Goal: Use online tool/utility: Utilize a website feature to perform a specific function

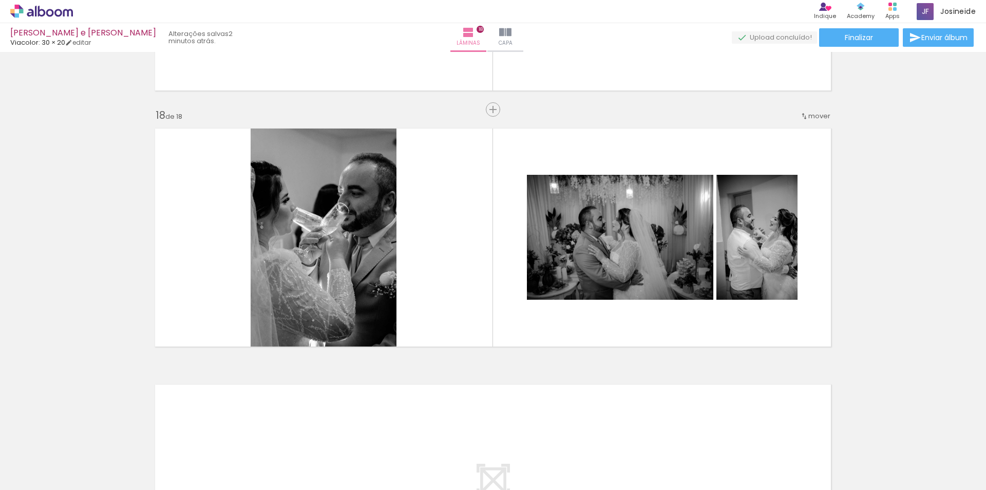
scroll to position [4258, 0]
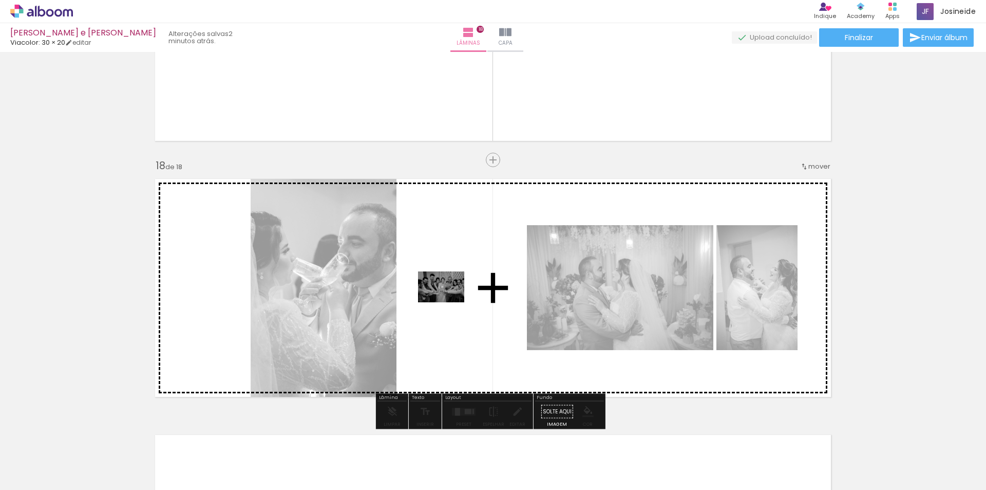
drag, startPoint x: 477, startPoint y: 462, endPoint x: 449, endPoint y: 302, distance: 162.7
click at [449, 302] on quentale-workspace at bounding box center [493, 245] width 986 height 490
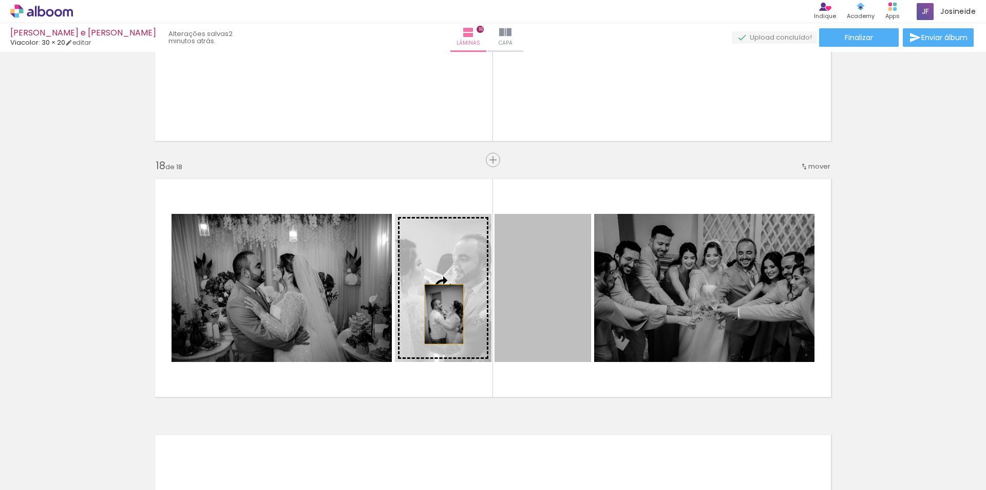
drag, startPoint x: 565, startPoint y: 310, endPoint x: 440, endPoint y: 314, distance: 124.9
click at [0, 0] on slot at bounding box center [0, 0] width 0 height 0
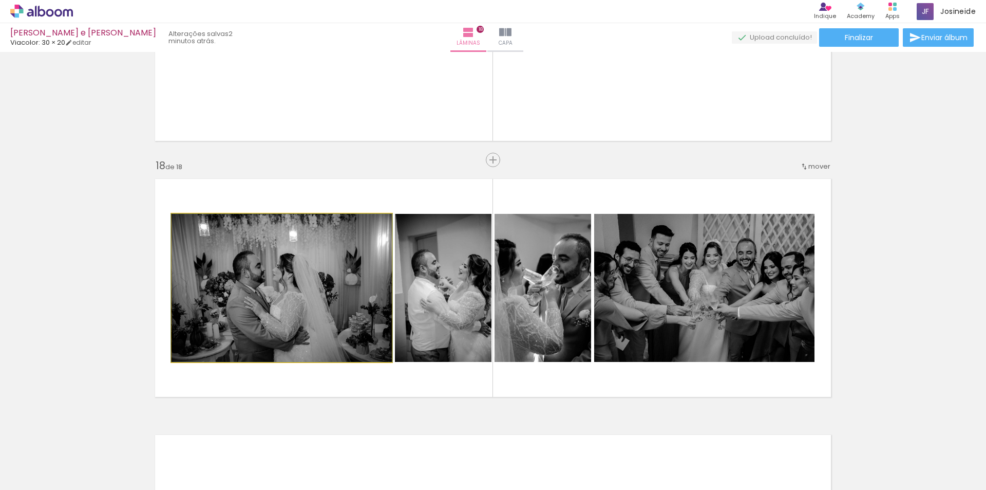
click at [254, 300] on quentale-photo at bounding box center [282, 288] width 220 height 148
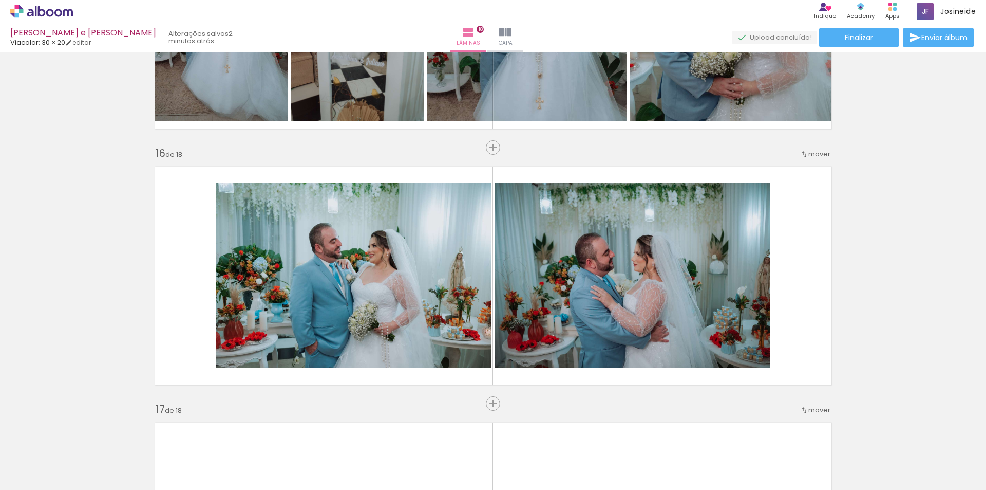
scroll to position [3744, 0]
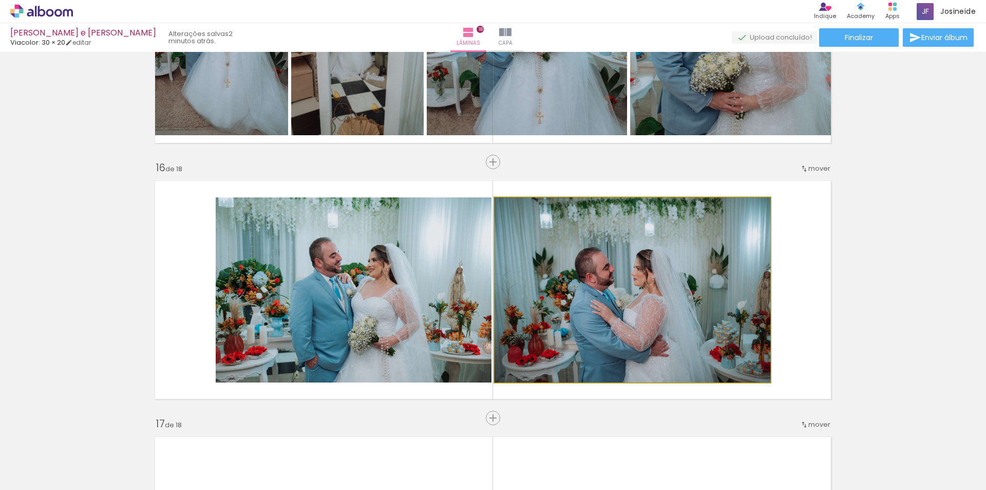
click at [644, 316] on quentale-photo at bounding box center [633, 289] width 276 height 185
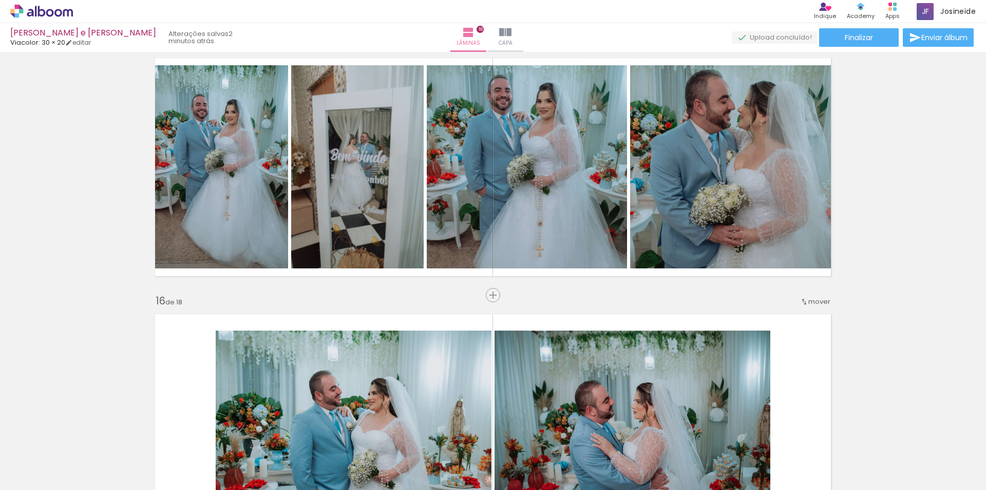
scroll to position [3539, 0]
